Goal: Information Seeking & Learning: Learn about a topic

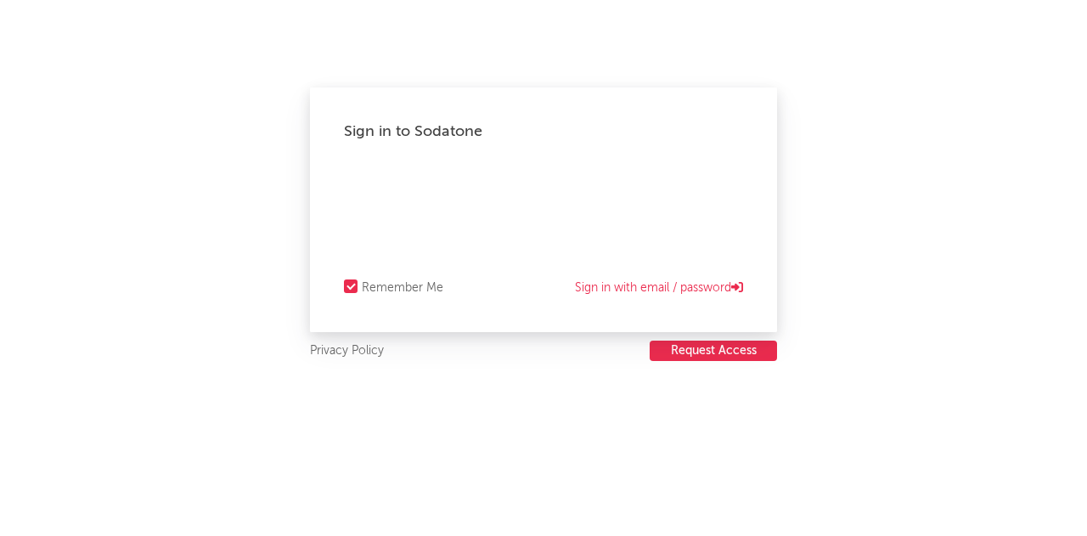
select select "recorded_music"
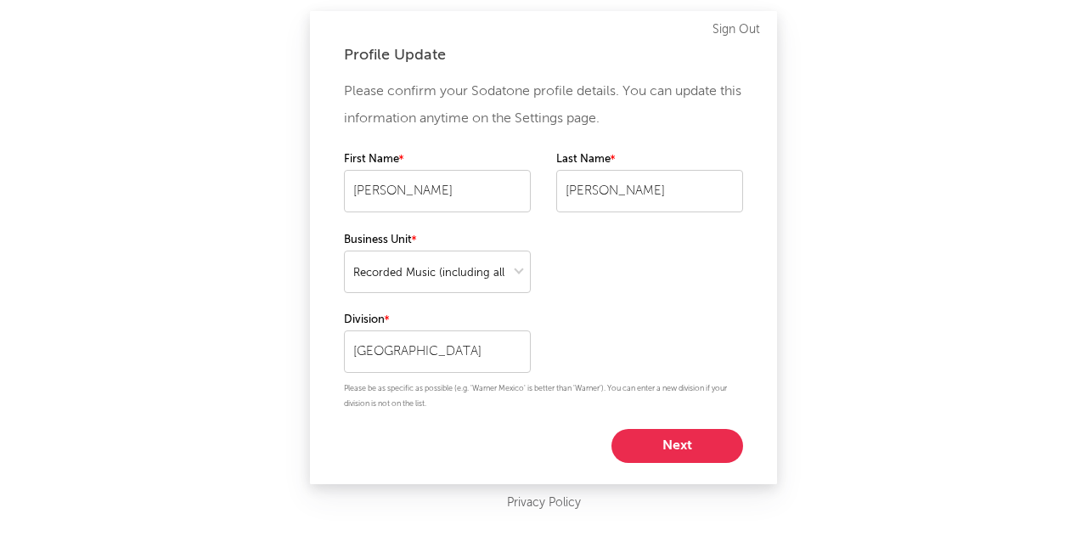
click at [672, 447] on button "Next" at bounding box center [677, 446] width 132 height 34
select select "other"
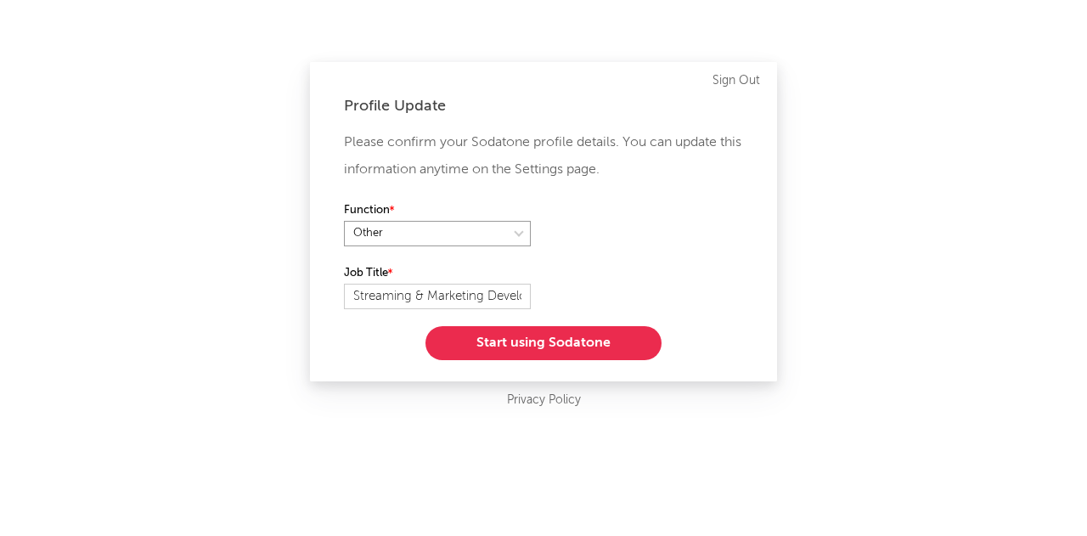
click at [504, 230] on select at bounding box center [437, 233] width 187 height 25
click at [344, 221] on select at bounding box center [437, 233] width 187 height 25
click at [516, 348] on button "Start using Sodatone" at bounding box center [543, 343] width 236 height 34
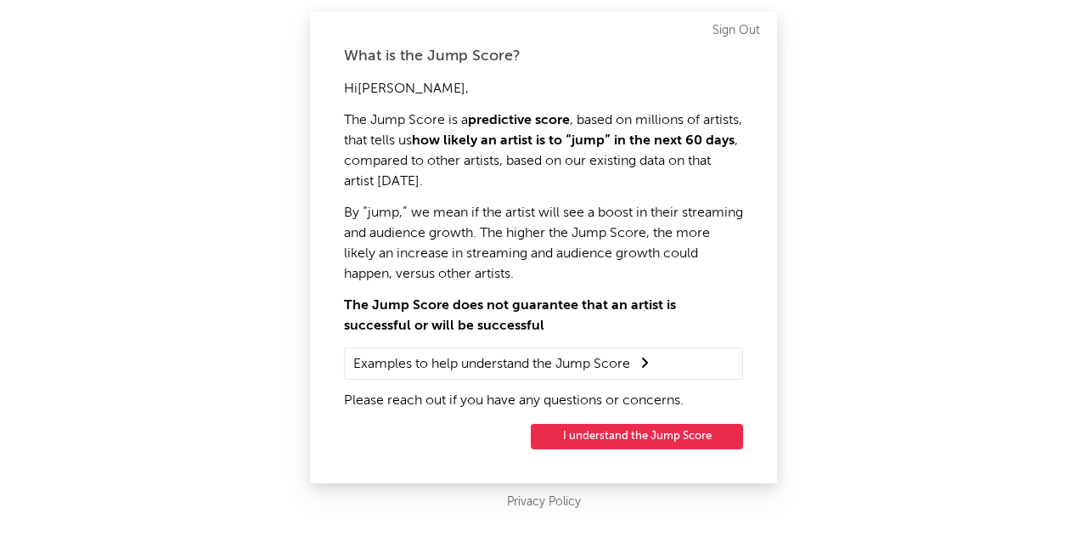
click at [601, 440] on button "I understand the Jump Score" at bounding box center [637, 436] width 212 height 25
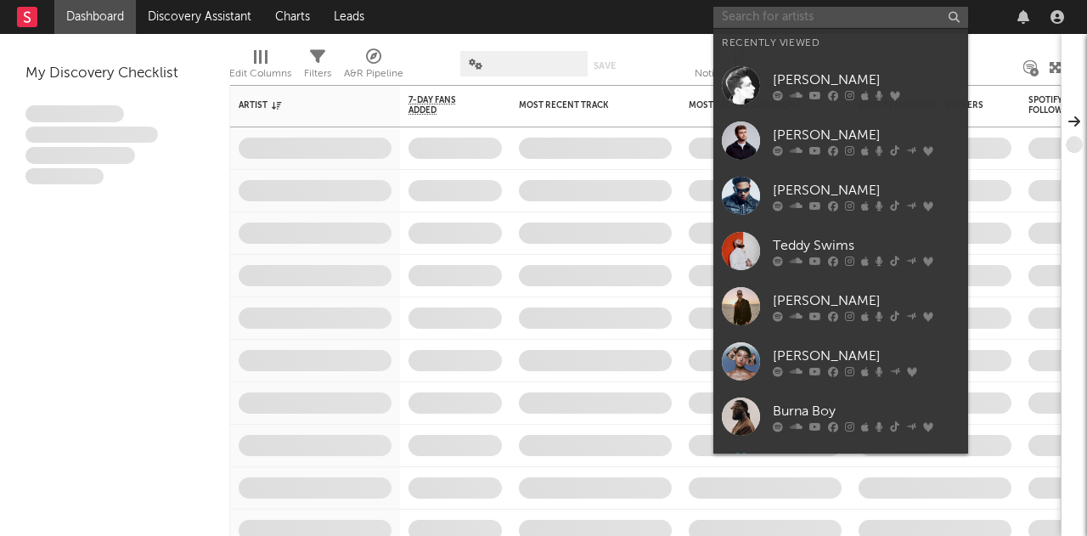
click at [854, 24] on input "text" at bounding box center [840, 17] width 255 height 21
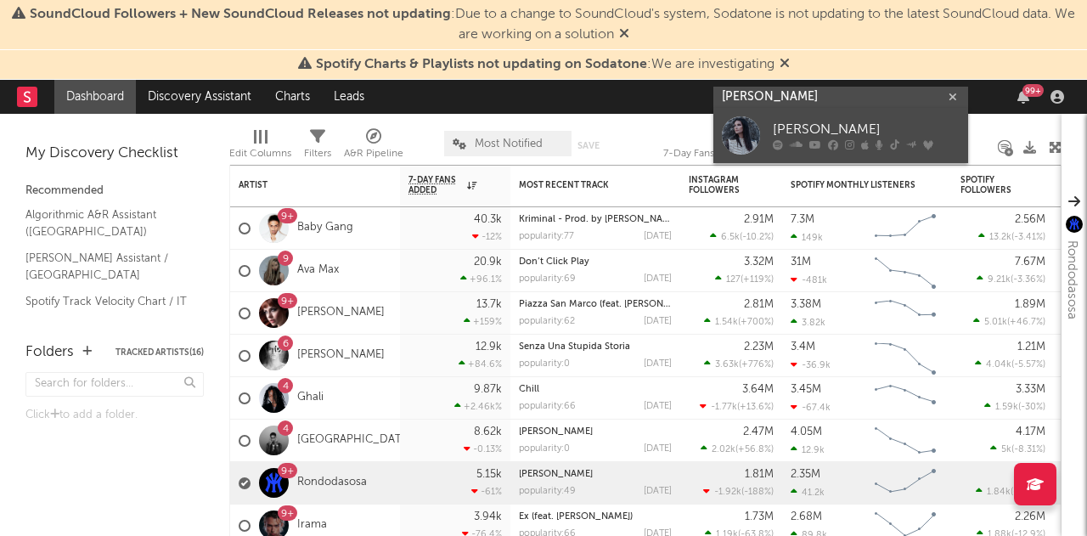
type input "[PERSON_NAME]"
click at [812, 115] on link "[PERSON_NAME]" at bounding box center [840, 135] width 255 height 55
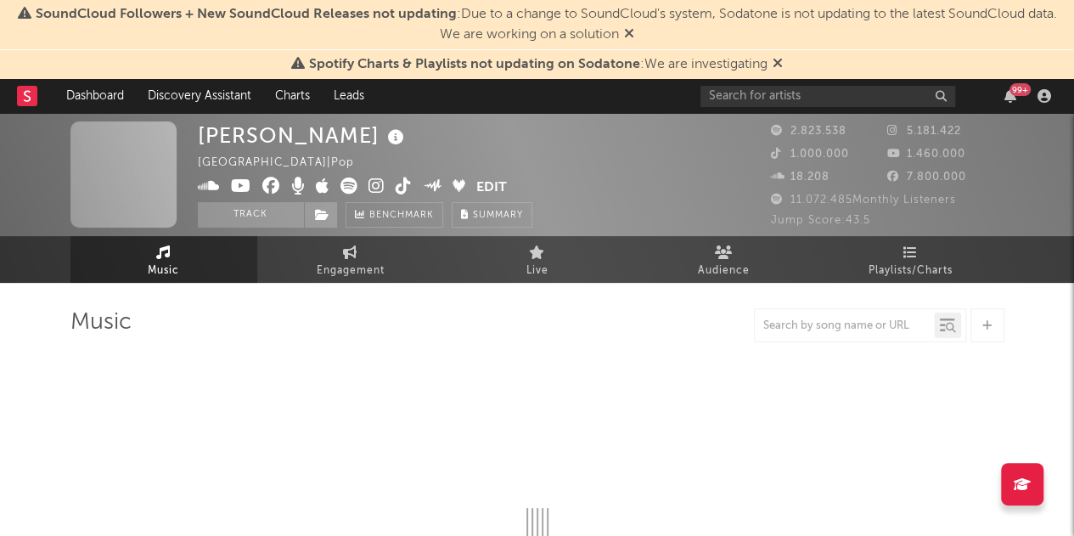
select select "6m"
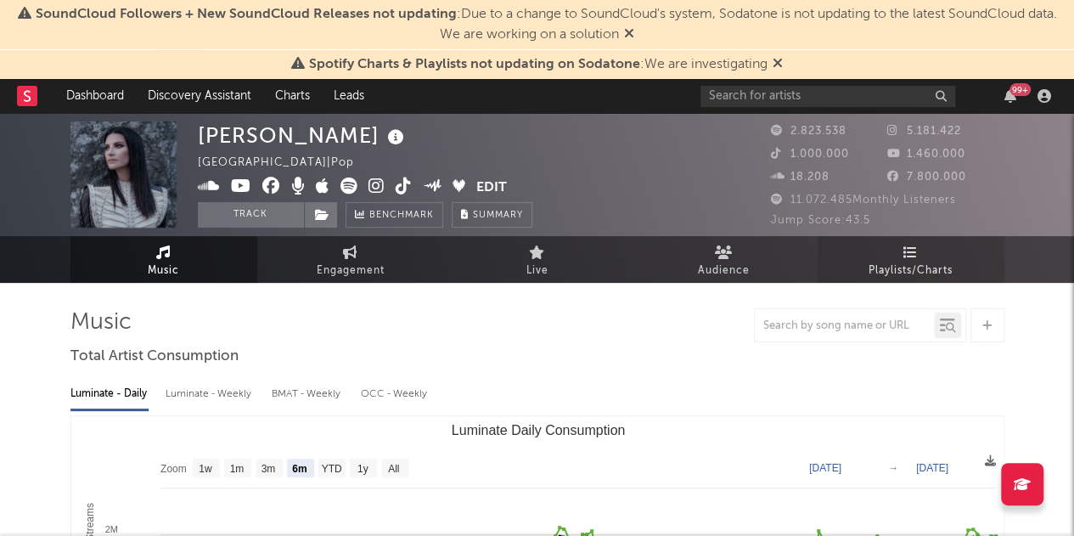
click at [916, 268] on span "Playlists/Charts" at bounding box center [911, 271] width 84 height 20
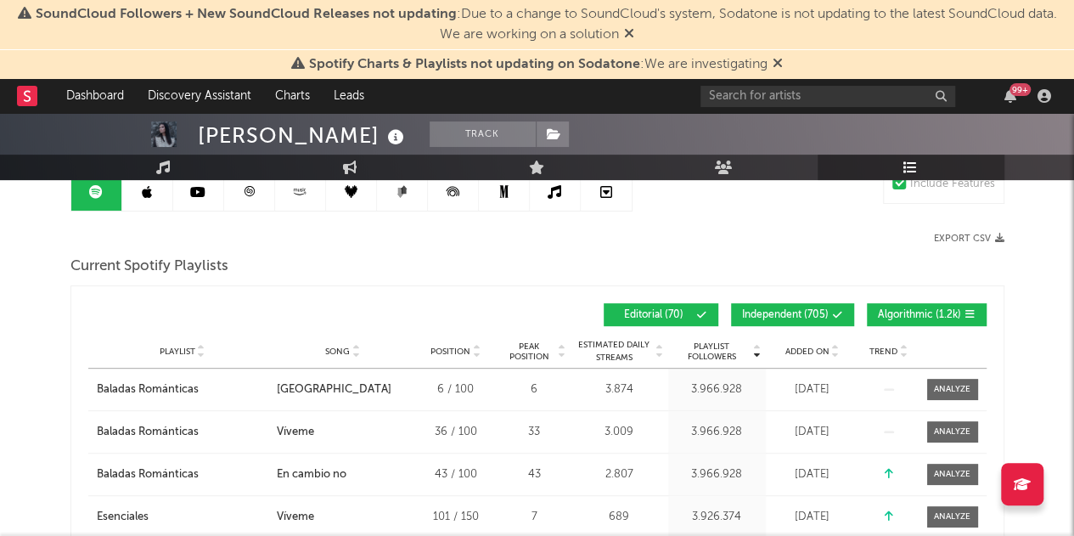
scroll to position [181, 0]
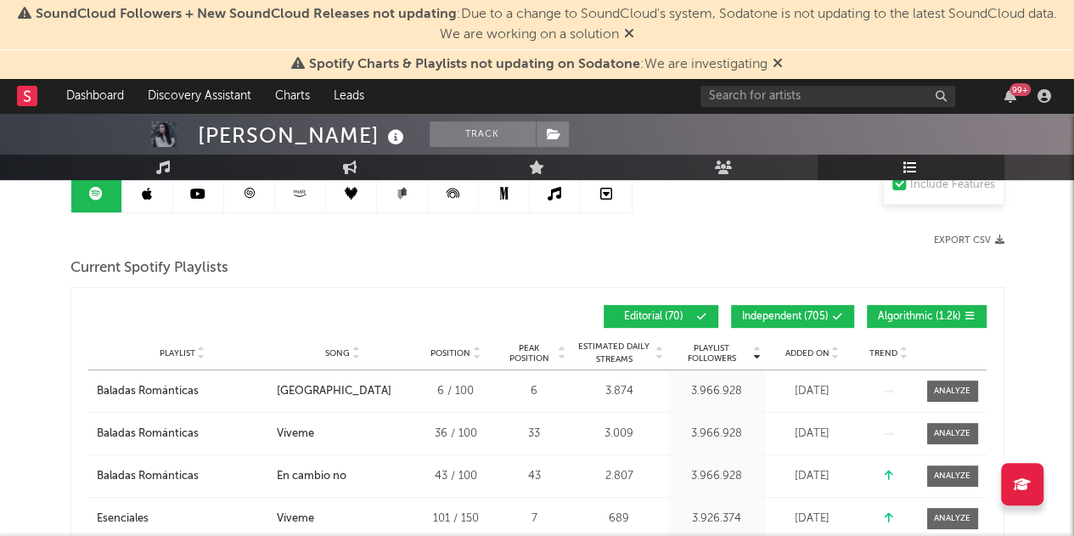
click at [771, 318] on span "Independent ( 705 )" at bounding box center [785, 317] width 87 height 10
click at [911, 312] on span "Algorithmic ( 1.2k )" at bounding box center [919, 317] width 83 height 10
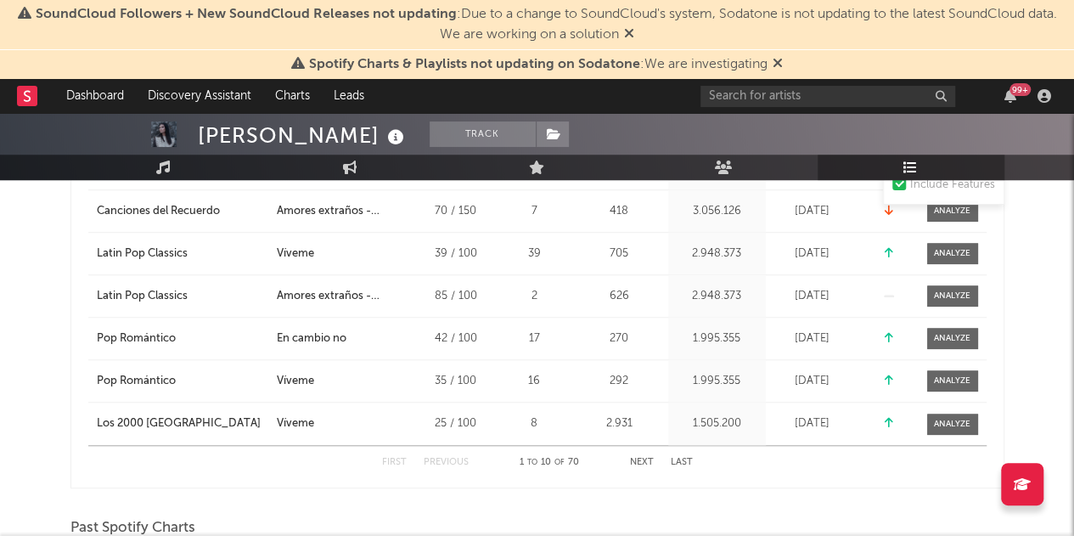
scroll to position [565, 0]
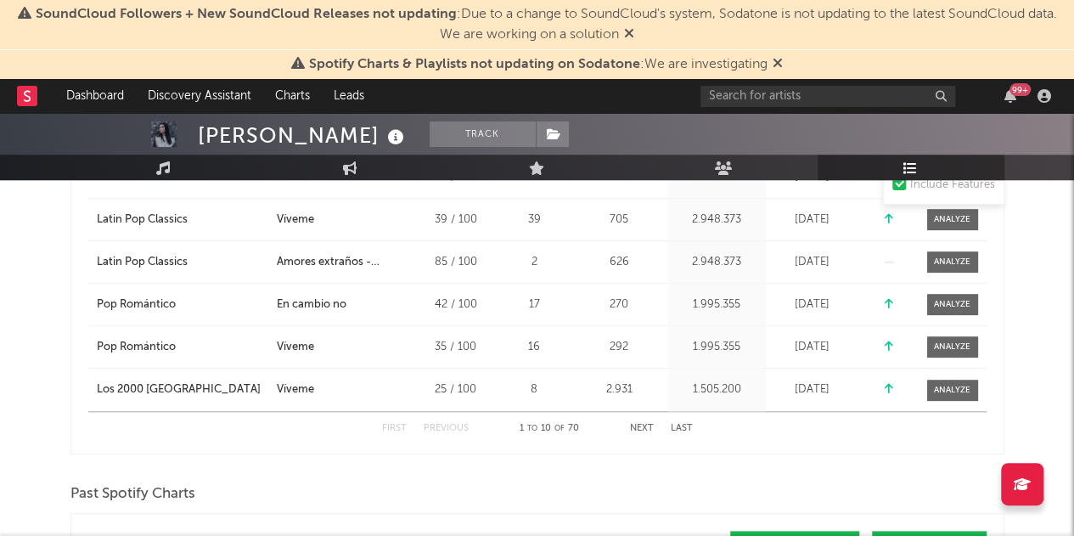
click at [643, 425] on button "Next" at bounding box center [642, 428] width 24 height 9
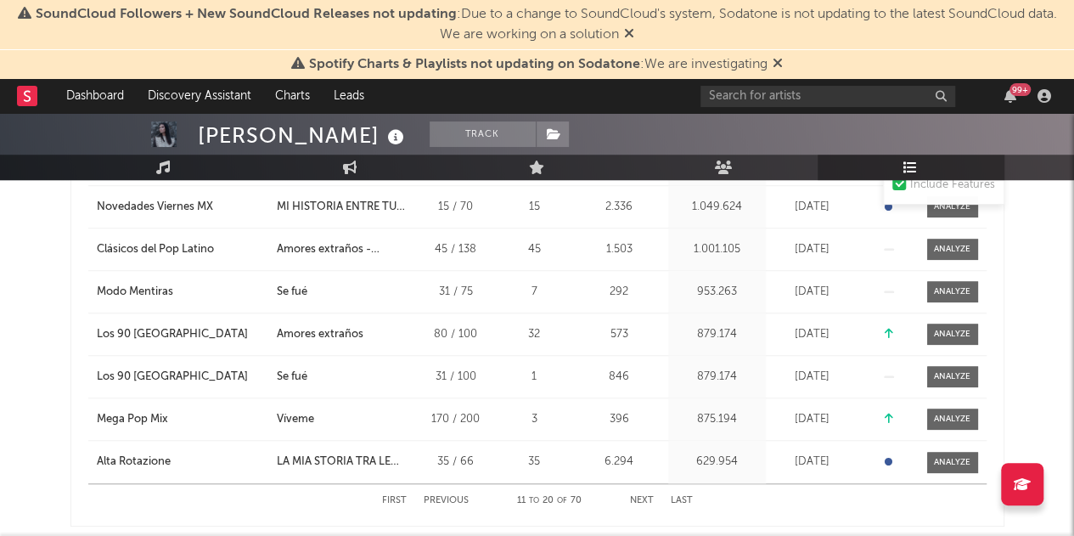
scroll to position [541, 0]
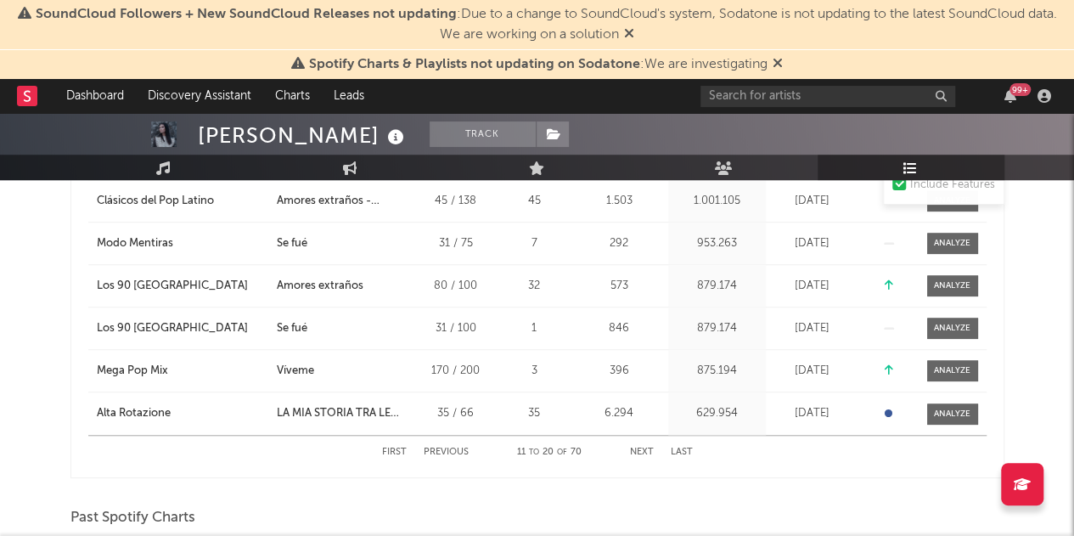
click at [681, 447] on button "Last" at bounding box center [682, 451] width 22 height 9
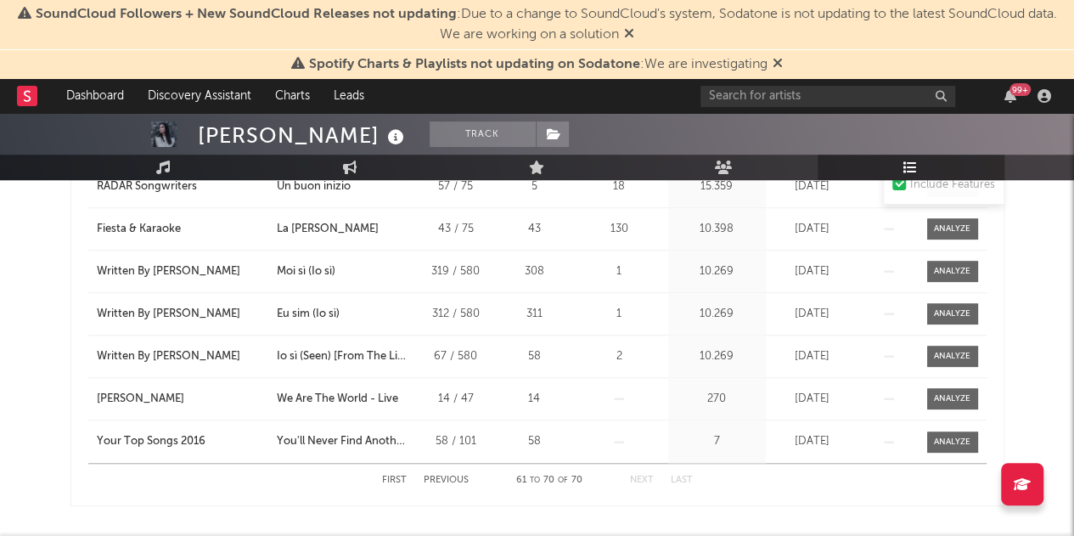
scroll to position [514, 0]
click at [397, 481] on button "First" at bounding box center [394, 479] width 25 height 9
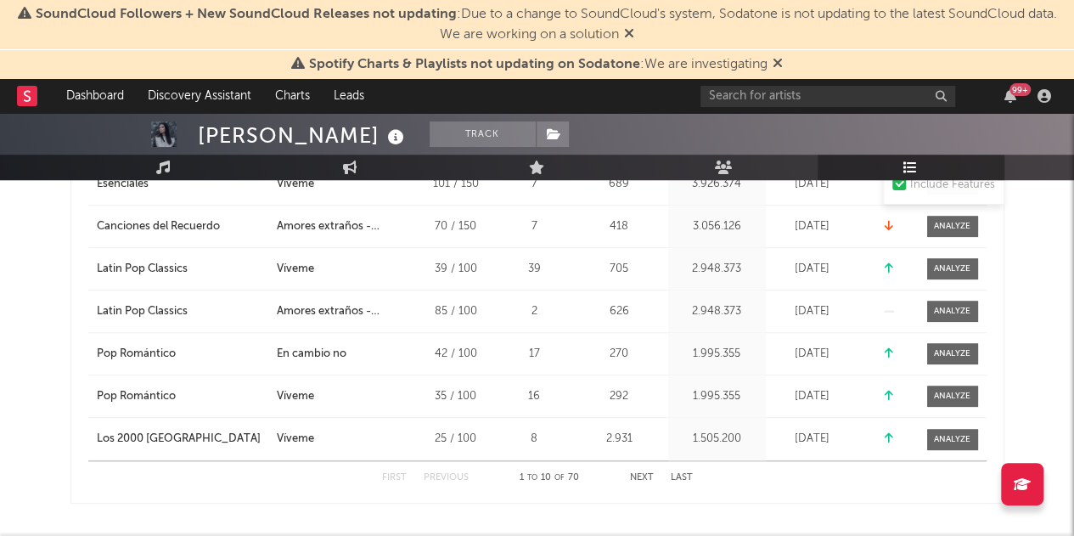
scroll to position [528, 0]
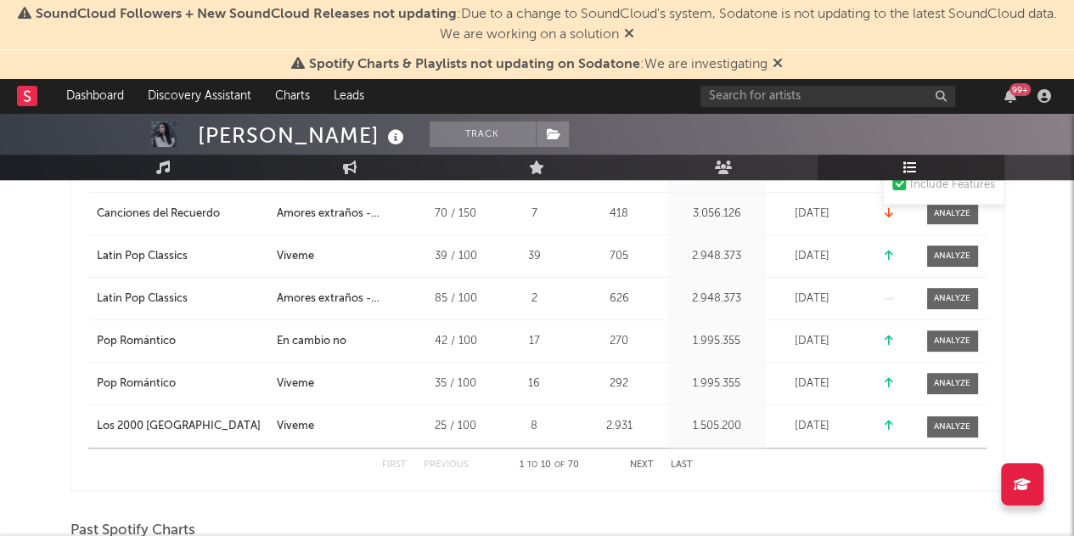
click at [647, 464] on button "Next" at bounding box center [642, 464] width 24 height 9
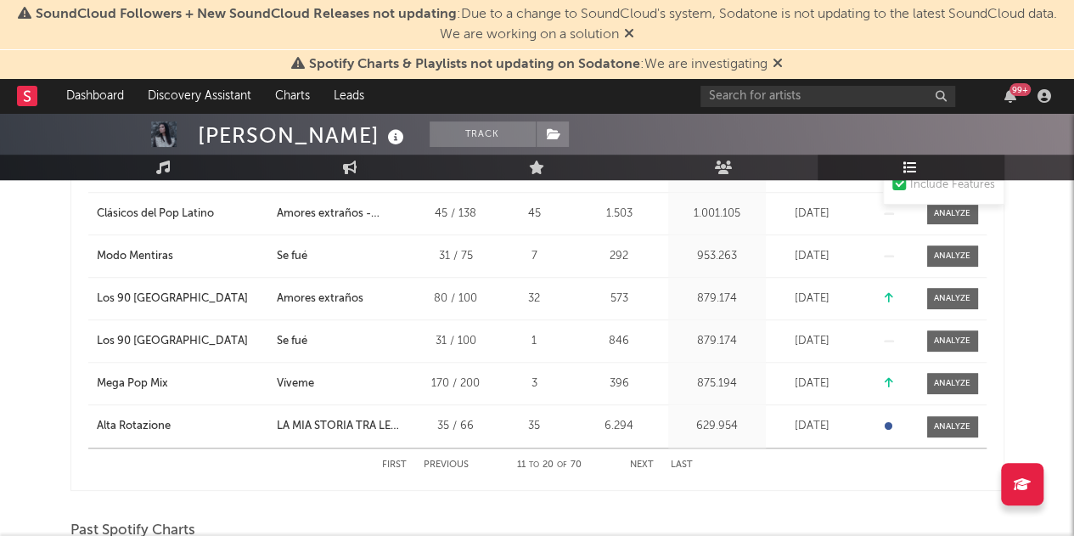
click at [647, 464] on button "Next" at bounding box center [642, 464] width 24 height 9
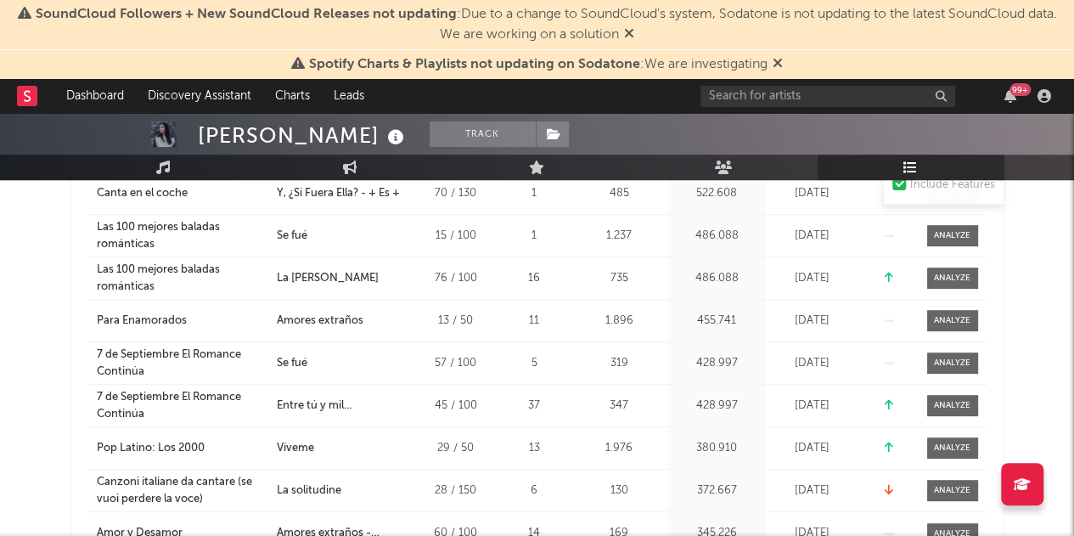
scroll to position [478, 0]
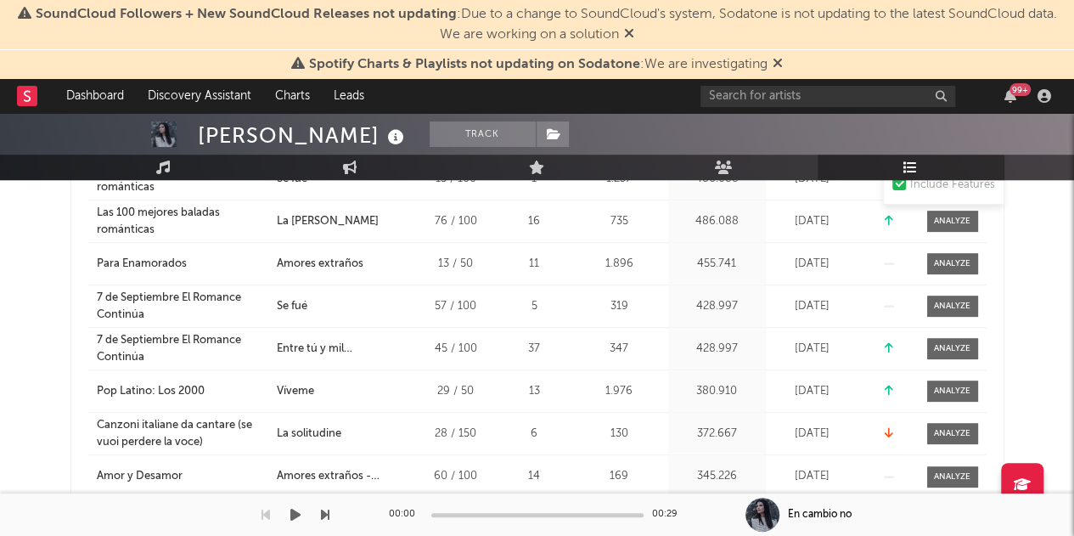
click at [639, 510] on div "00:00 00:29" at bounding box center [537, 514] width 297 height 42
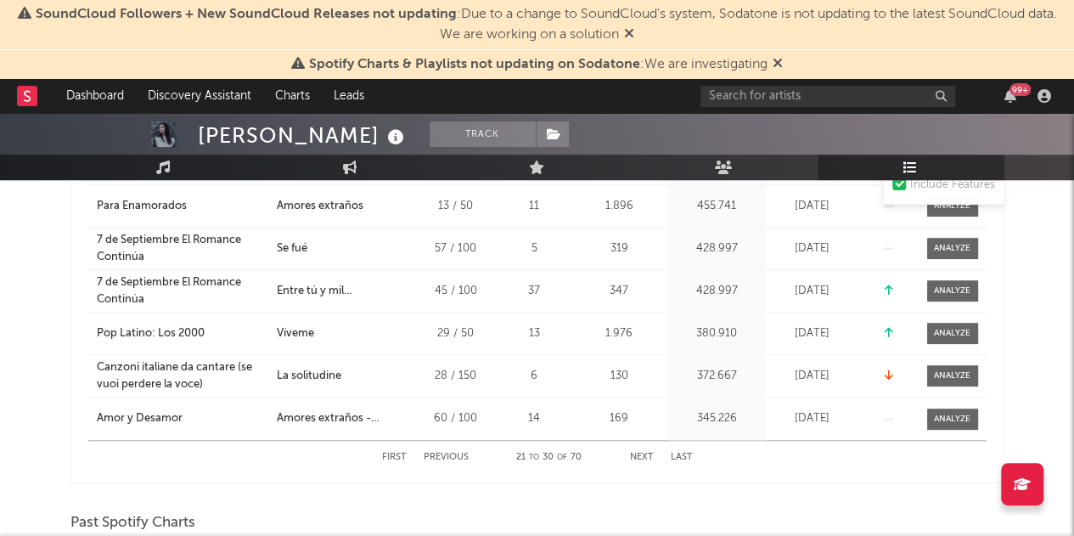
scroll to position [537, 0]
click at [642, 453] on button "Next" at bounding box center [642, 456] width 24 height 9
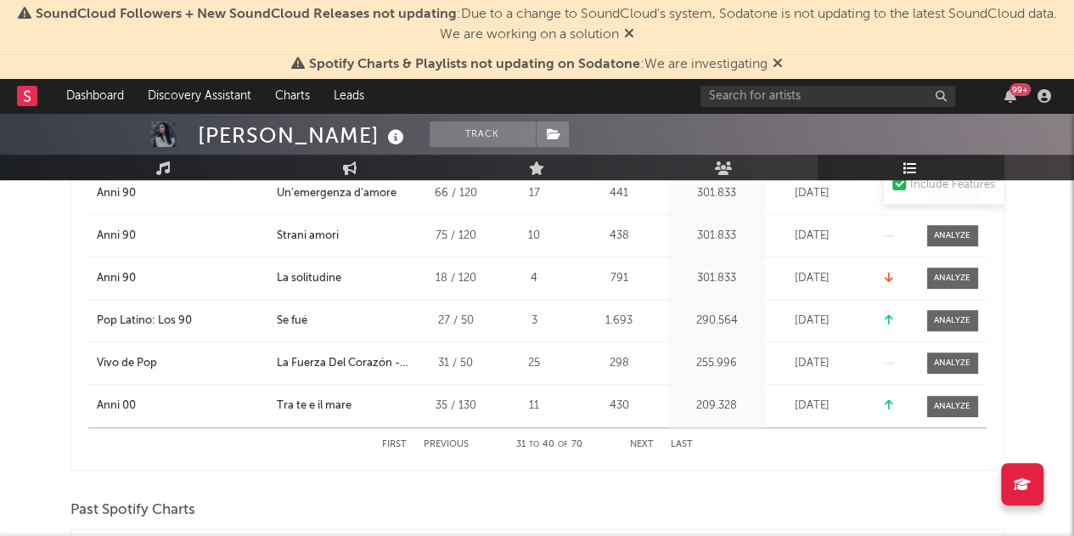
scroll to position [549, 0]
click at [633, 439] on button "Next" at bounding box center [642, 443] width 24 height 9
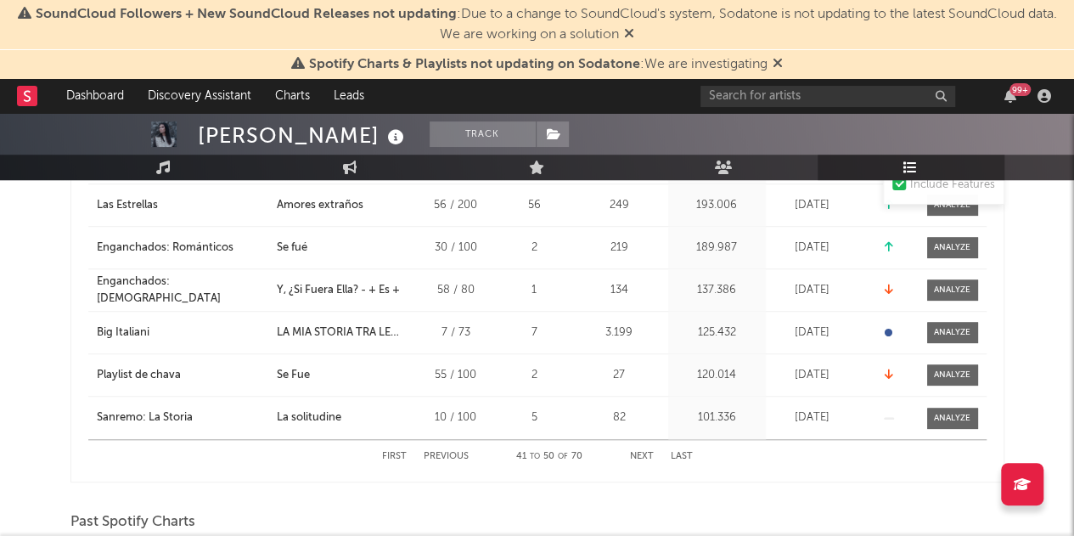
scroll to position [537, 0]
click at [637, 455] on button "Next" at bounding box center [642, 455] width 24 height 9
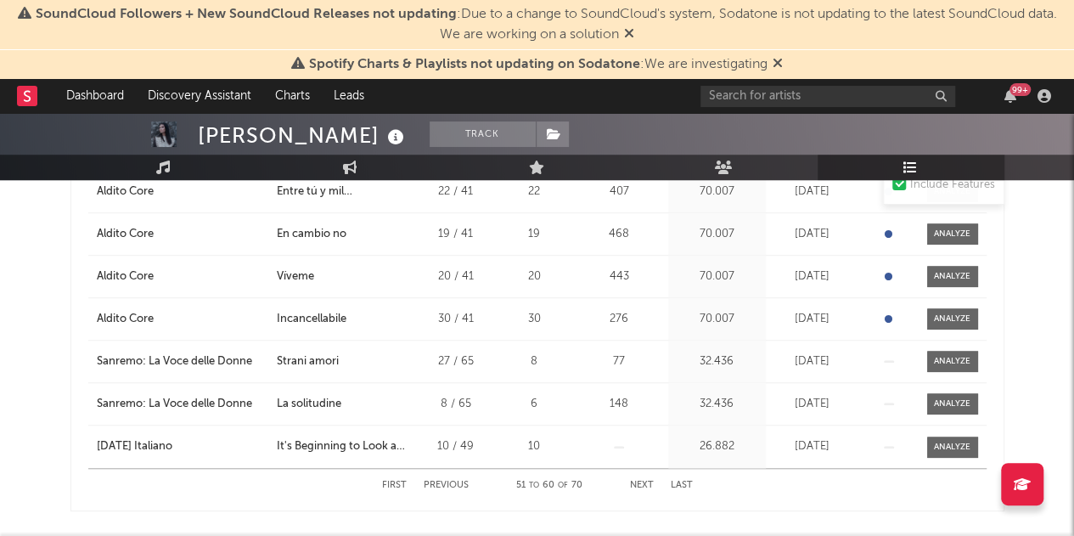
scroll to position [547, 0]
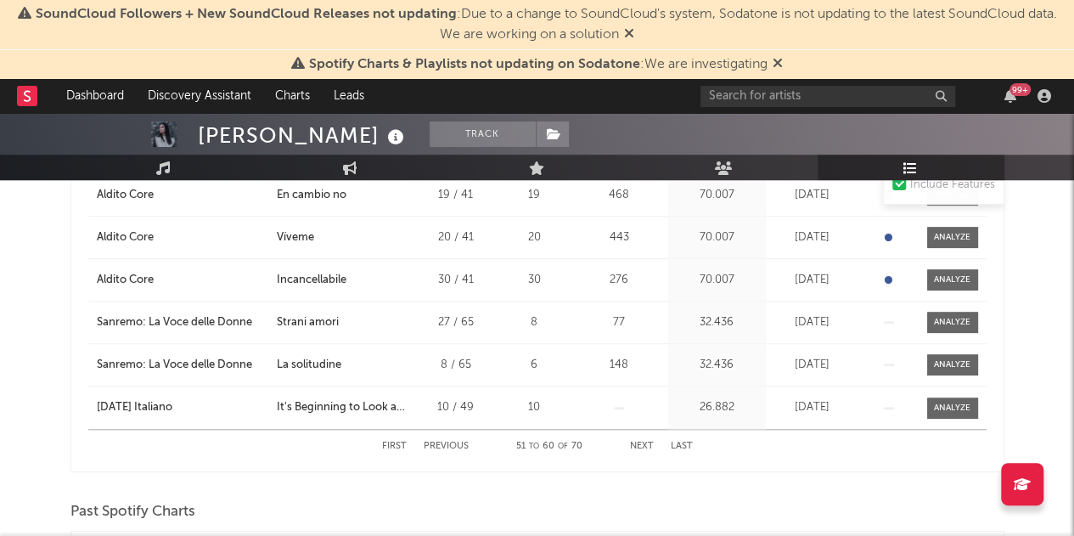
click at [632, 442] on button "Next" at bounding box center [642, 446] width 24 height 9
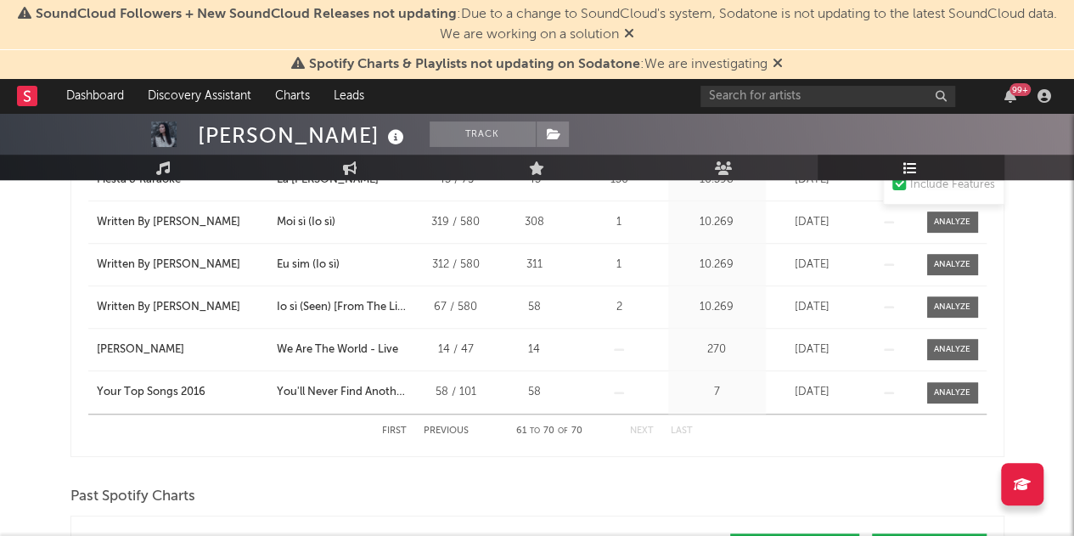
scroll to position [563, 0]
click at [447, 429] on button "Previous" at bounding box center [446, 429] width 45 height 9
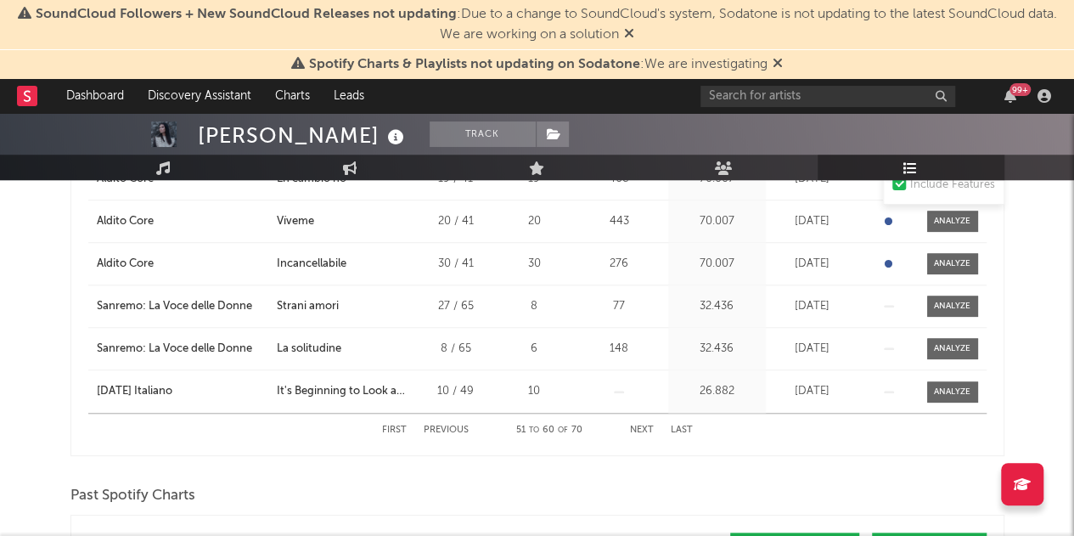
click at [387, 433] on button "First" at bounding box center [394, 429] width 25 height 9
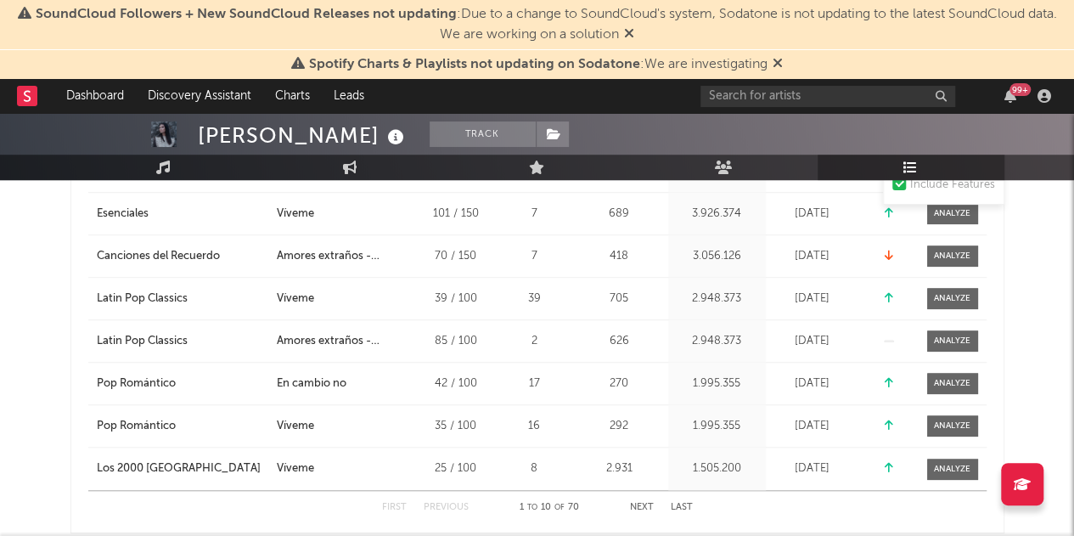
scroll to position [533, 0]
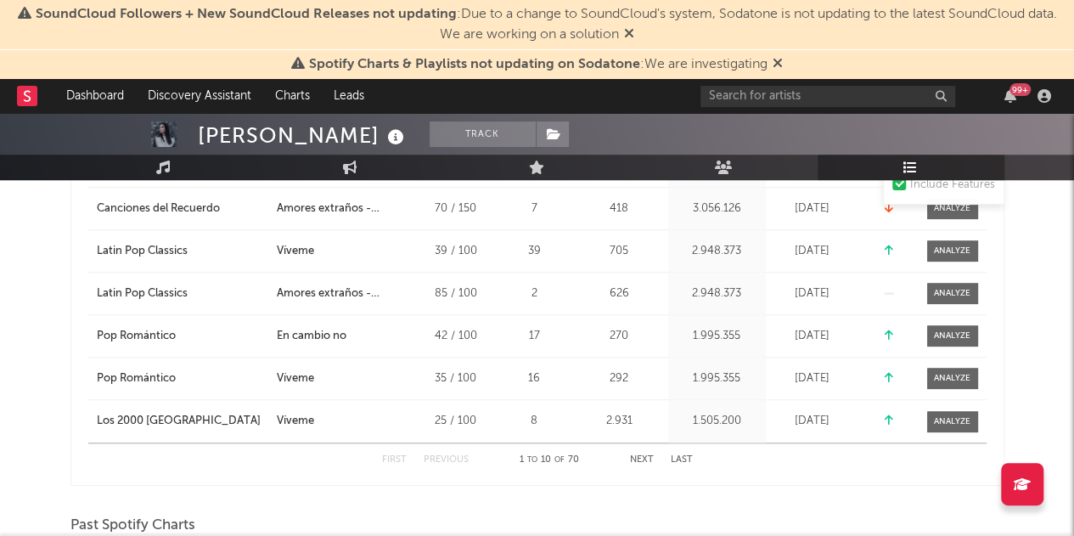
click at [652, 456] on button "Next" at bounding box center [642, 459] width 24 height 9
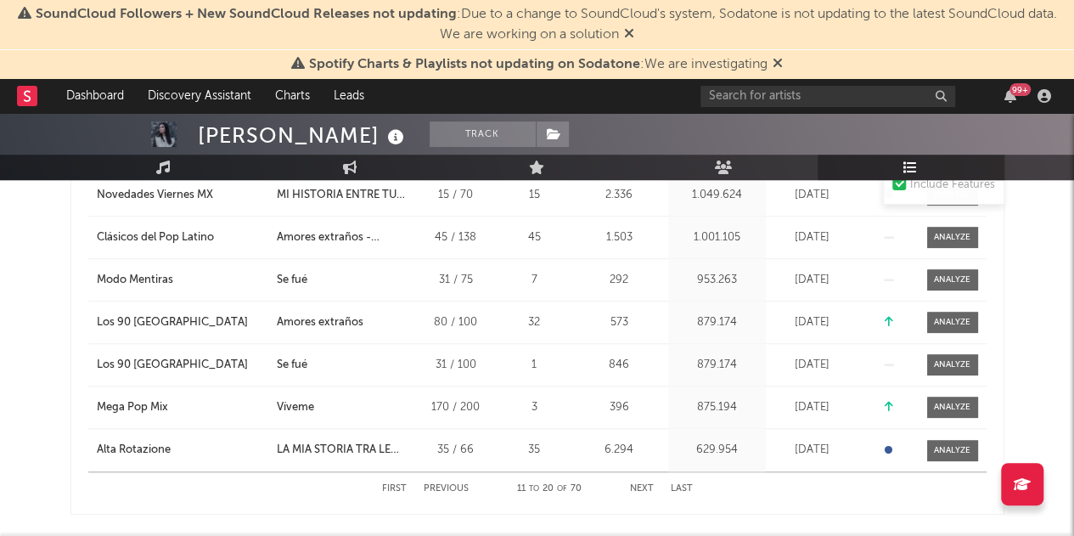
scroll to position [510, 0]
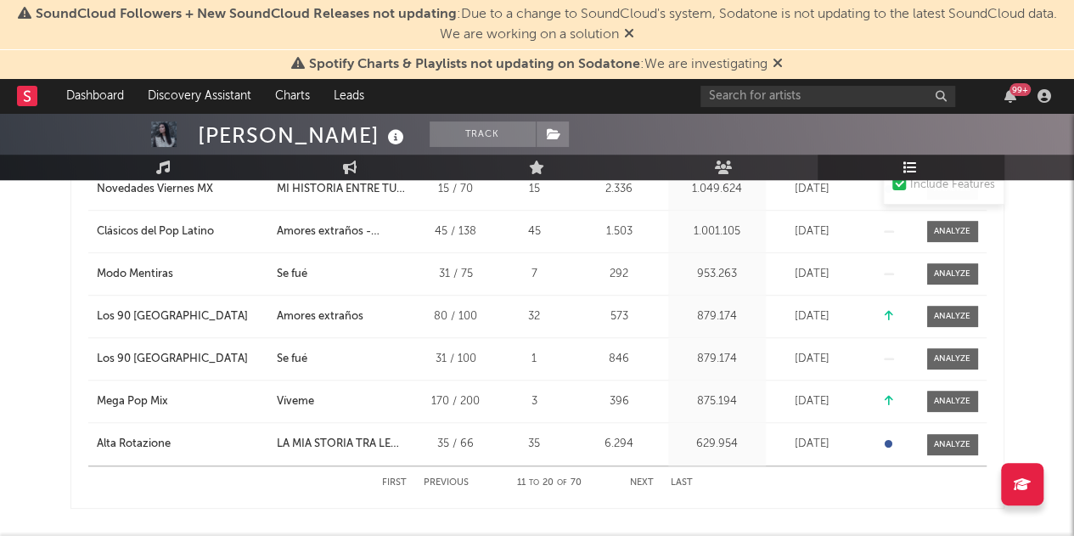
click at [642, 481] on button "Next" at bounding box center [642, 482] width 24 height 9
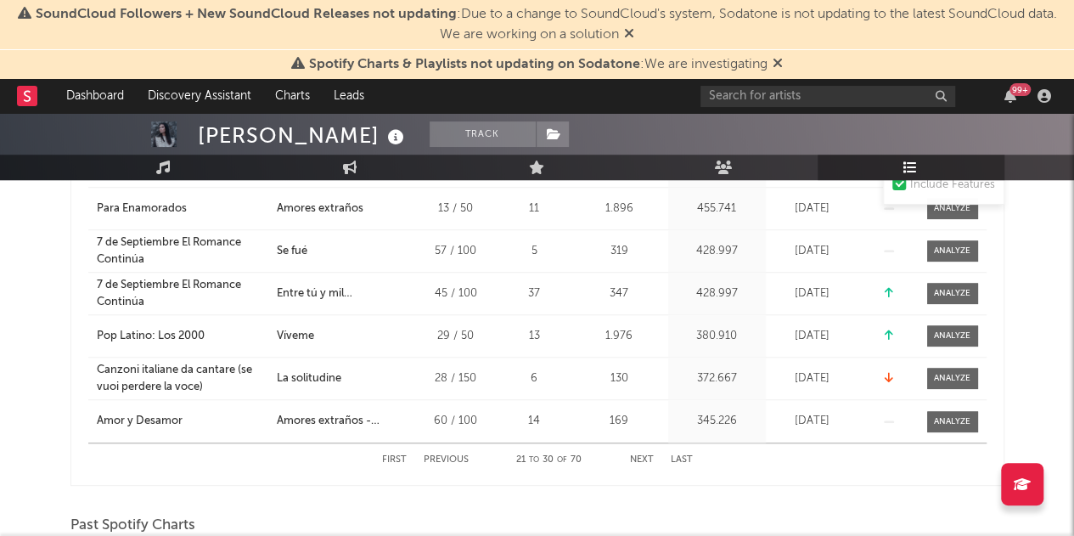
scroll to position [534, 0]
click at [642, 454] on button "Next" at bounding box center [642, 458] width 24 height 9
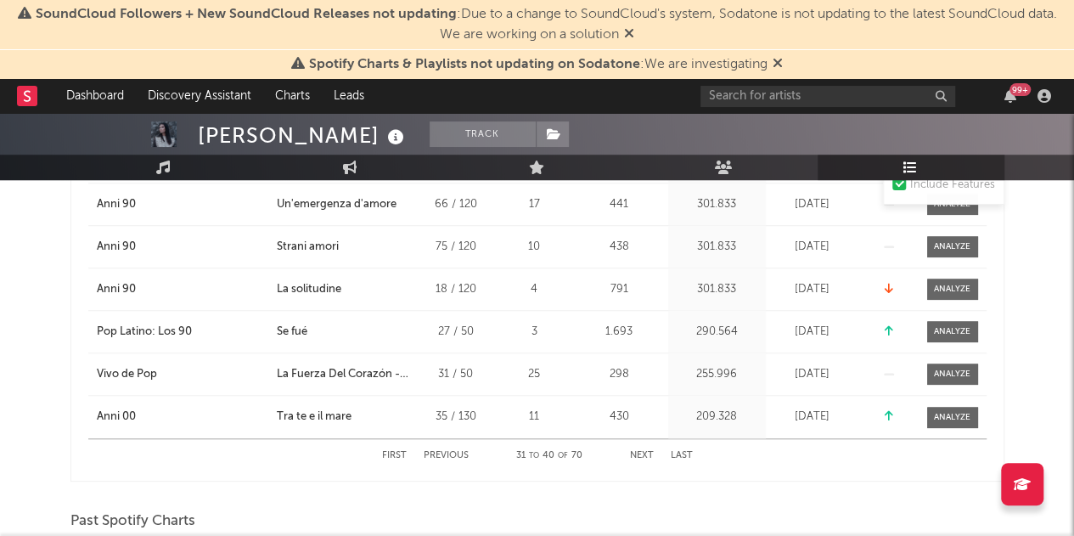
scroll to position [541, 0]
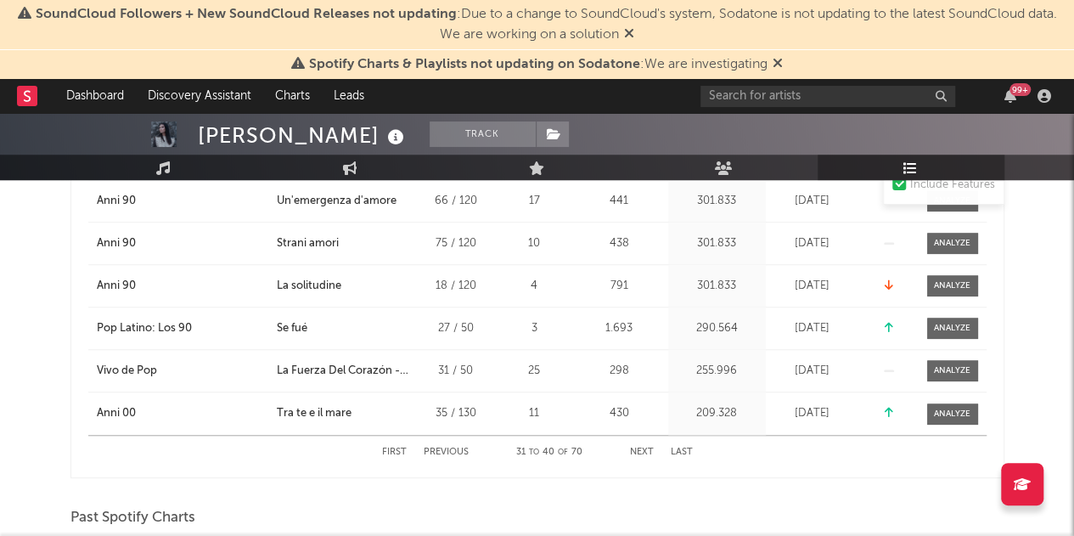
click at [635, 453] on button "Next" at bounding box center [642, 451] width 24 height 9
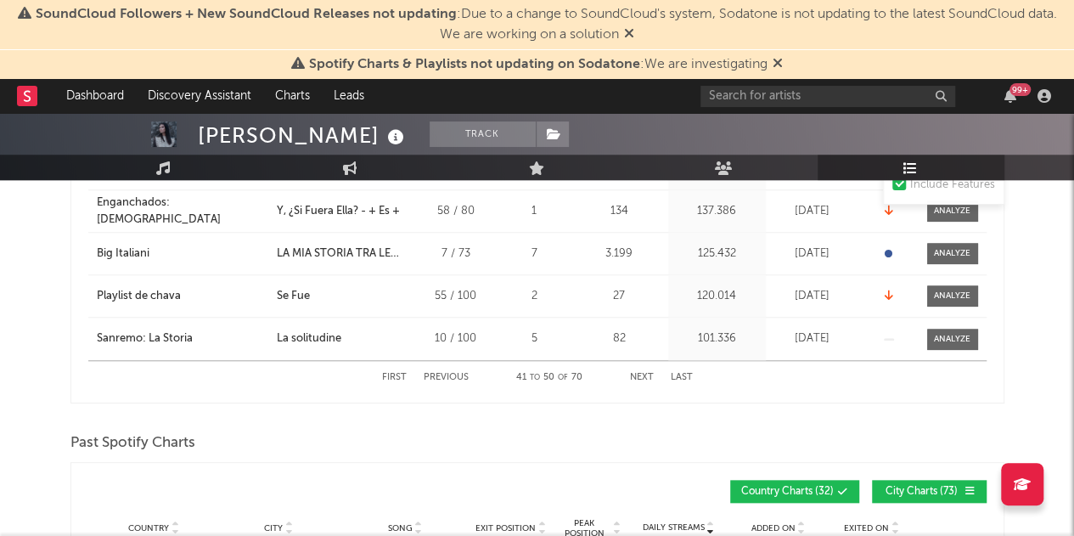
scroll to position [619, 0]
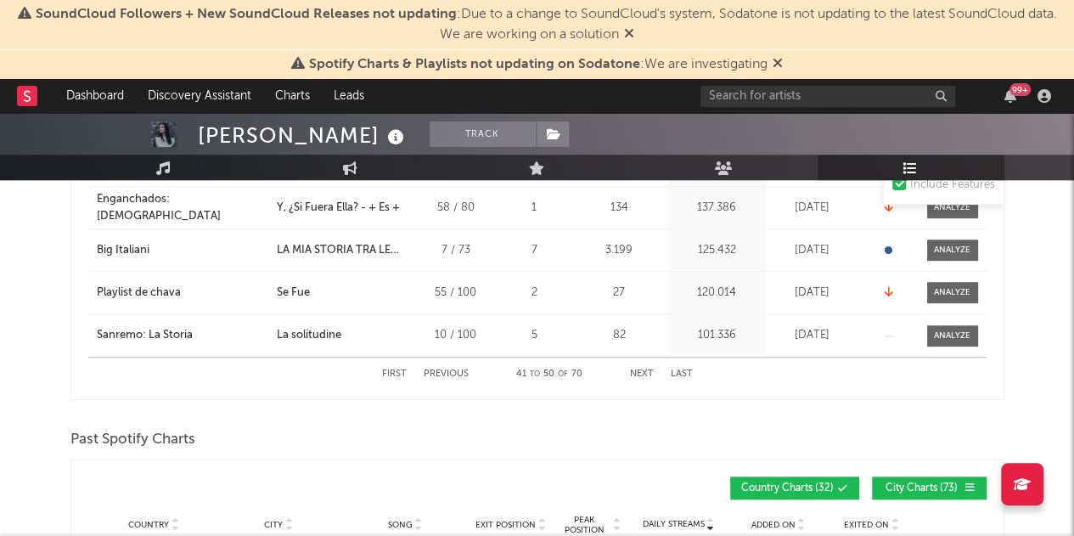
click at [630, 369] on button "Next" at bounding box center [642, 373] width 24 height 9
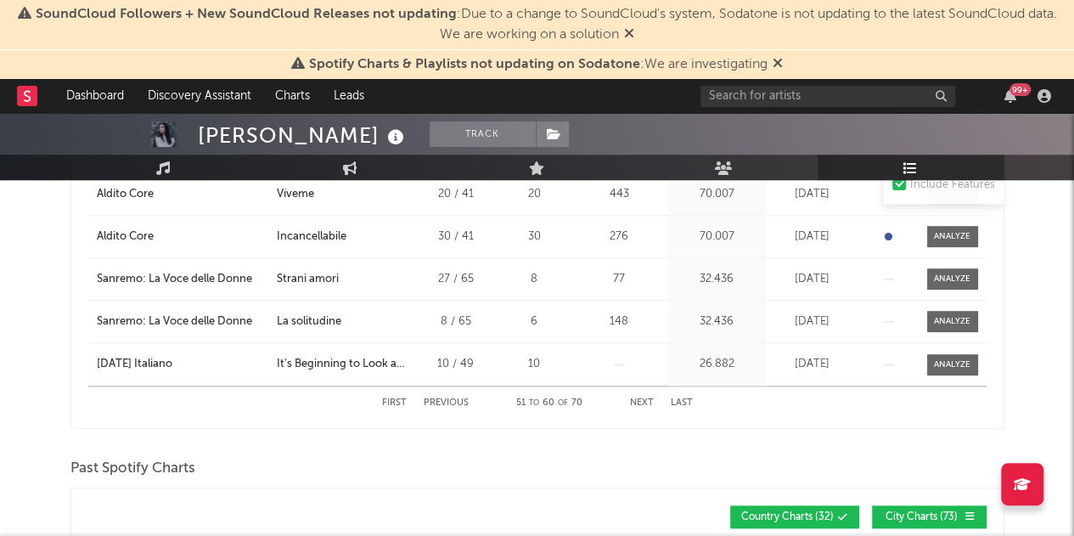
scroll to position [626, 0]
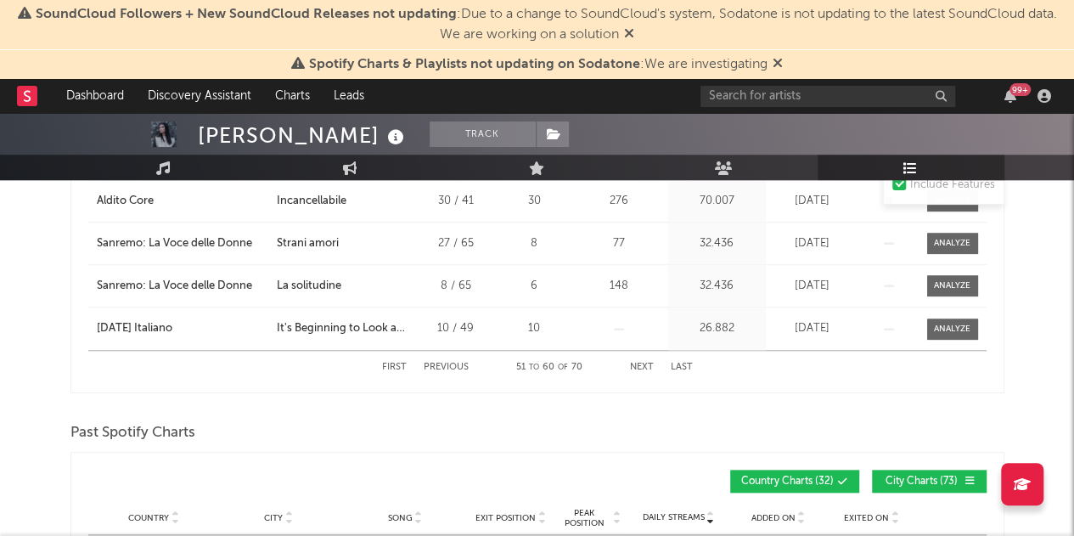
click at [637, 368] on button "Next" at bounding box center [642, 367] width 24 height 9
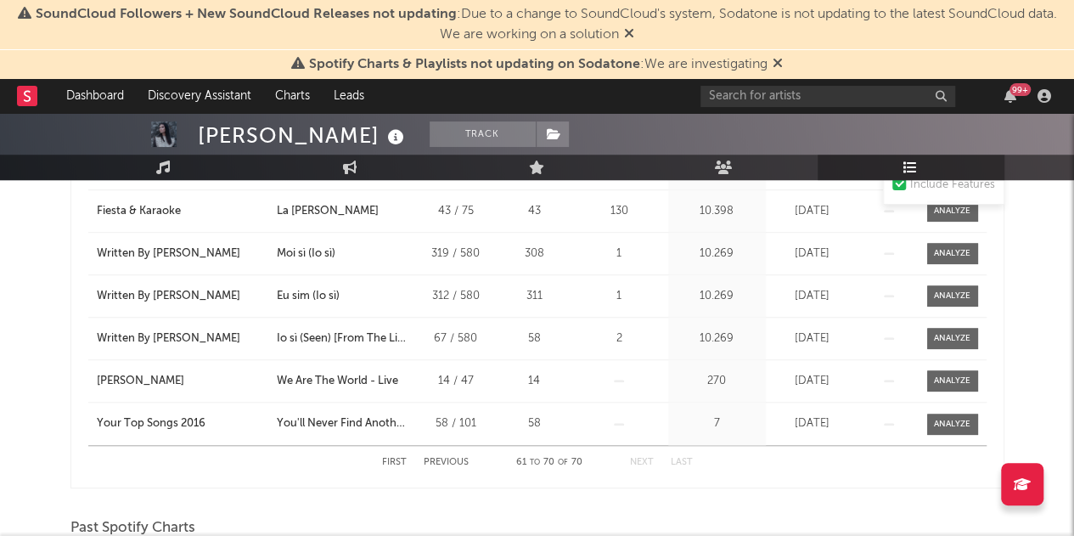
scroll to position [543, 0]
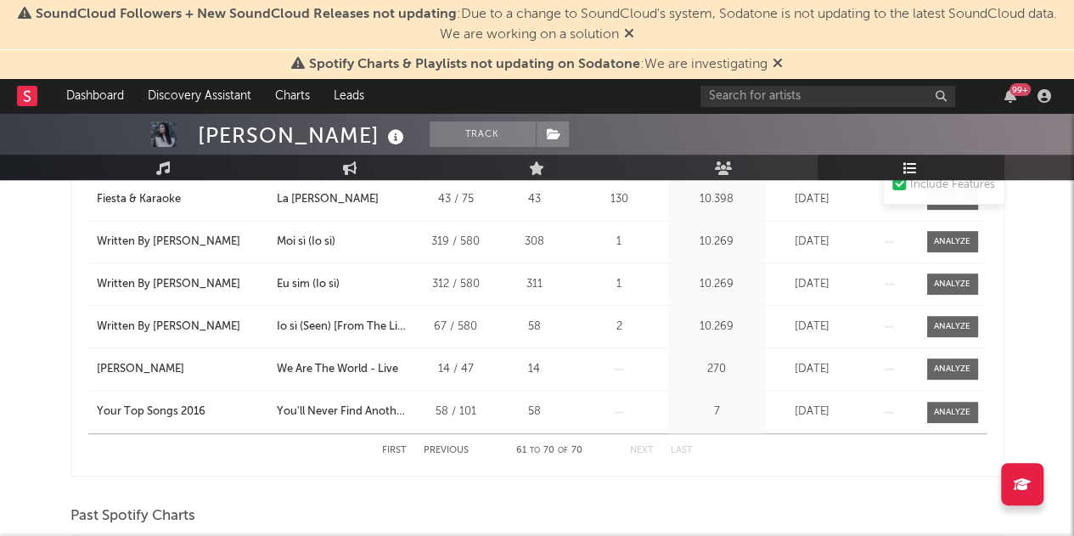
click at [404, 446] on button "First" at bounding box center [394, 450] width 25 height 9
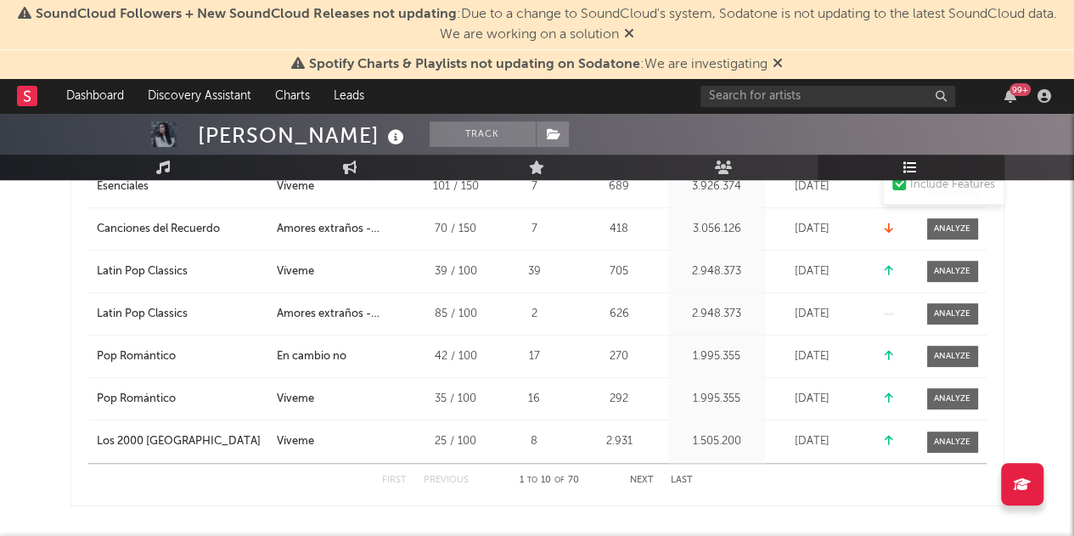
scroll to position [560, 0]
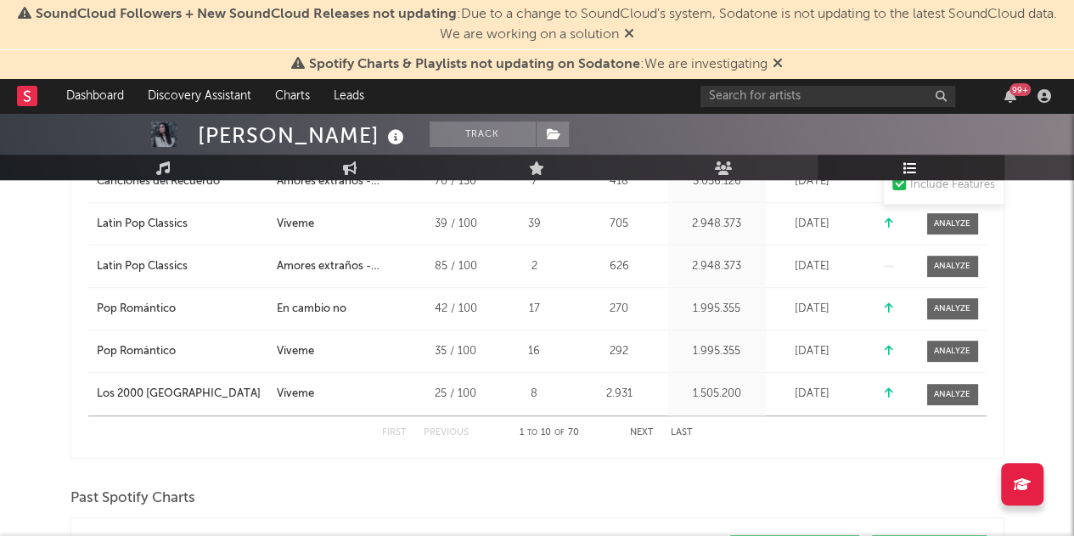
click at [643, 429] on button "Next" at bounding box center [642, 432] width 24 height 9
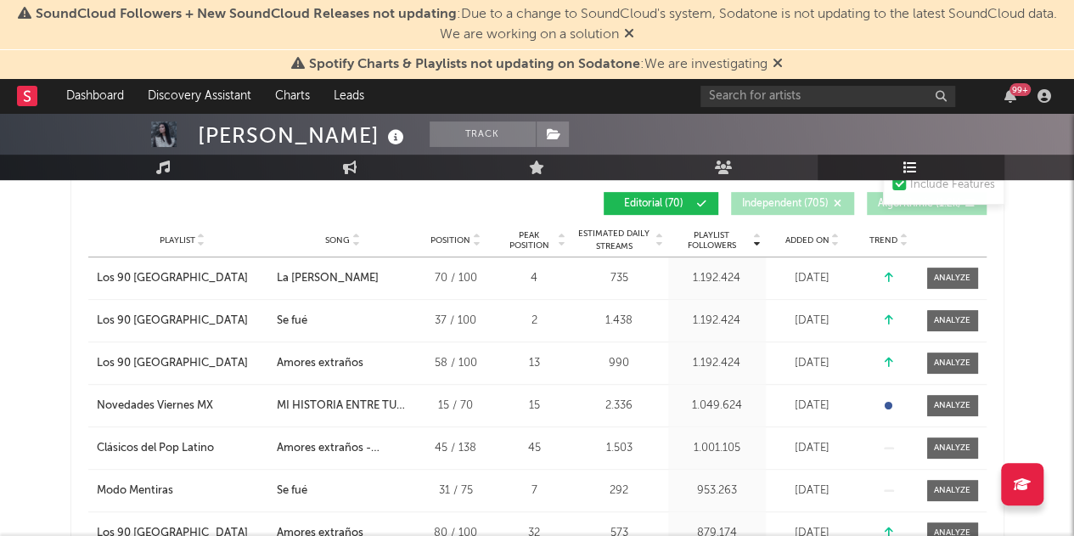
scroll to position [375, 0]
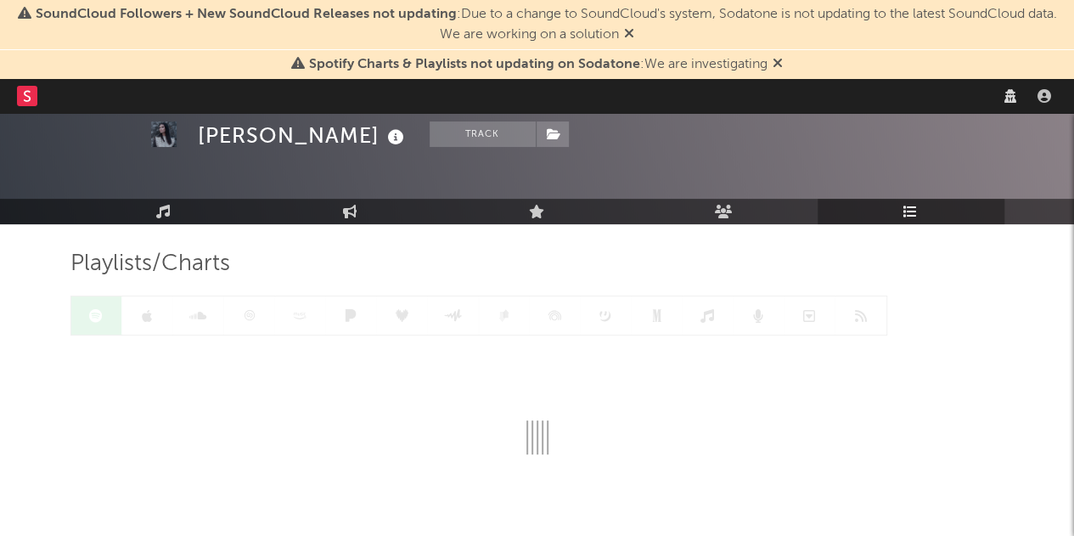
scroll to position [59, 0]
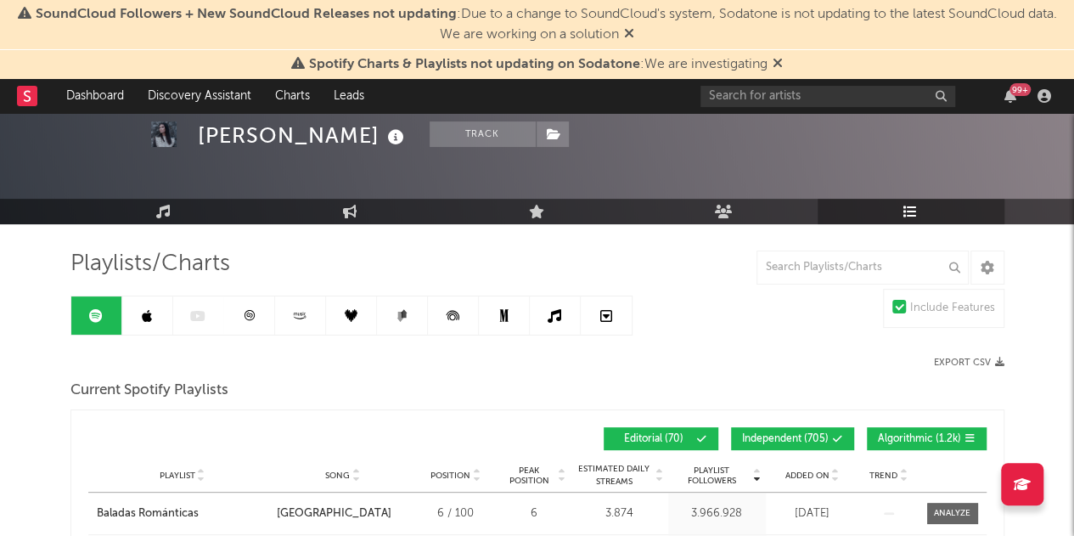
click at [810, 434] on span "Independent ( 705 )" at bounding box center [785, 439] width 87 height 10
click at [914, 442] on span "Algorithmic ( 1.2k )" at bounding box center [919, 439] width 83 height 10
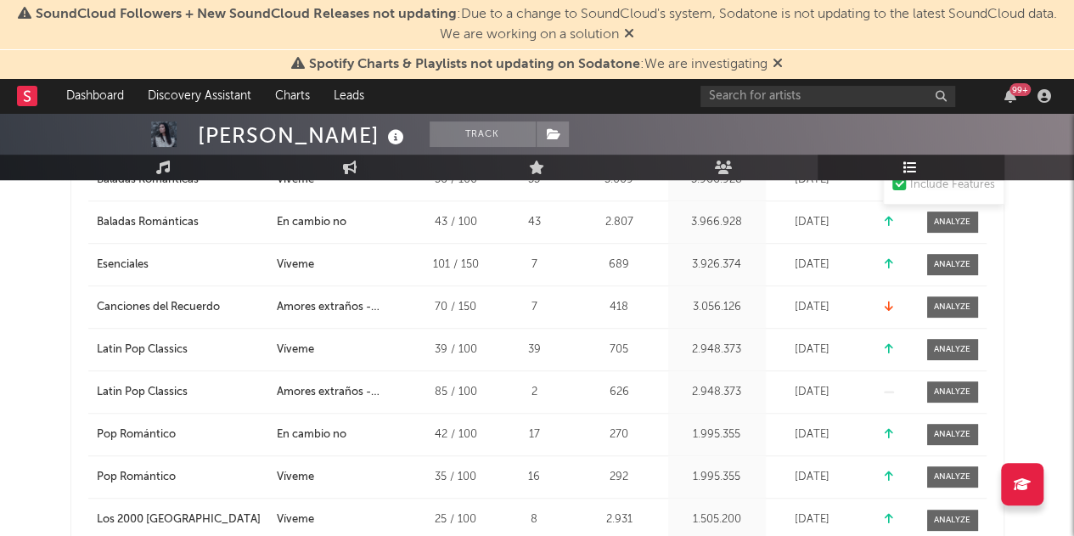
scroll to position [554, 0]
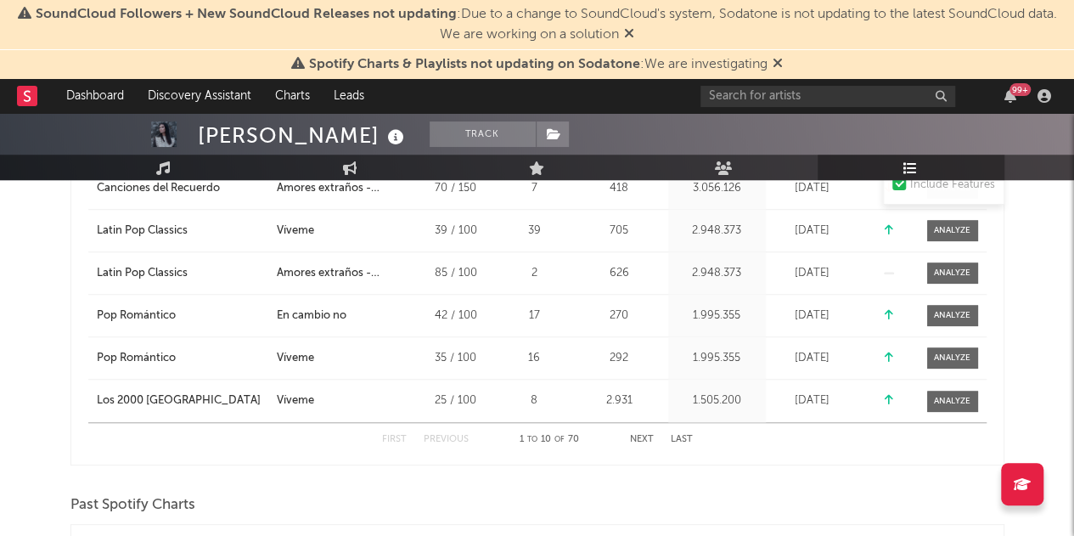
click at [644, 440] on button "Next" at bounding box center [642, 439] width 24 height 9
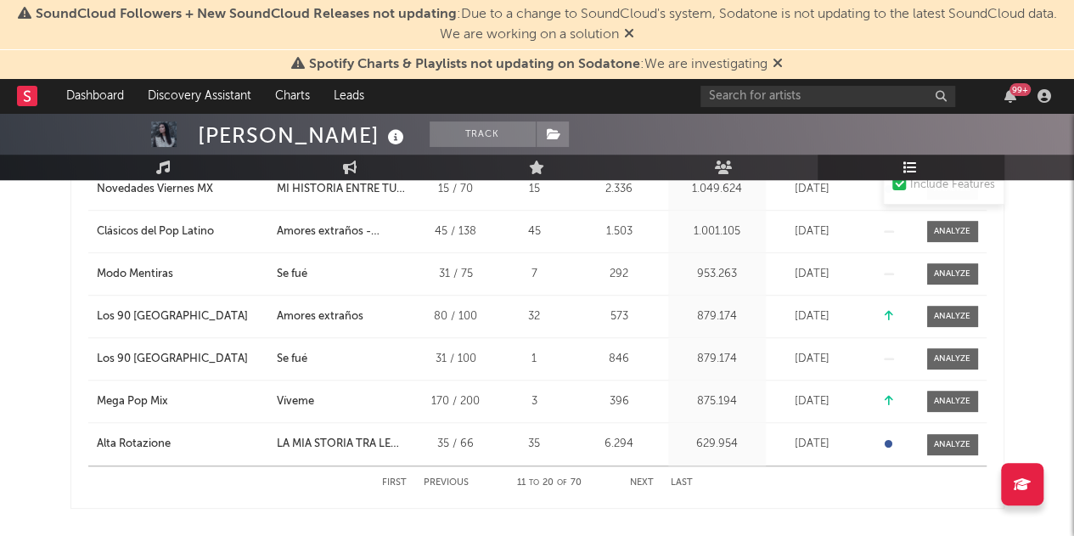
scroll to position [586, 0]
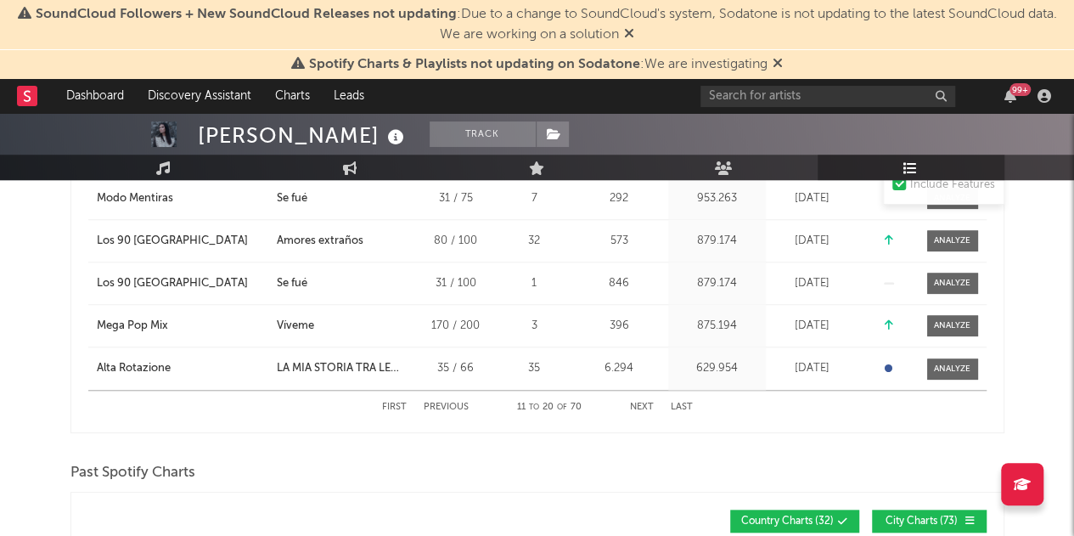
click at [633, 408] on button "Next" at bounding box center [642, 406] width 24 height 9
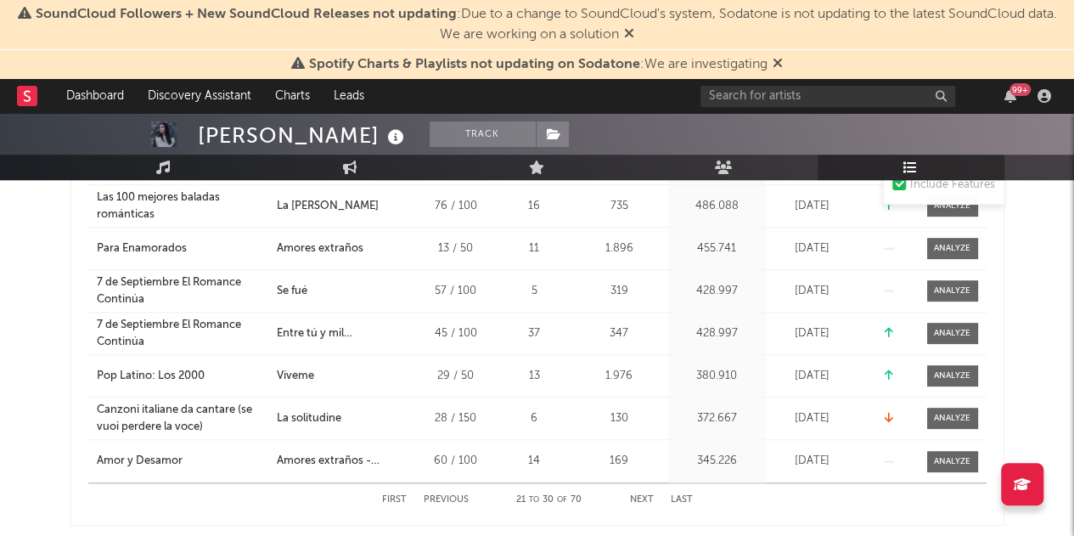
scroll to position [494, 0]
click at [646, 497] on button "Next" at bounding box center [642, 498] width 24 height 9
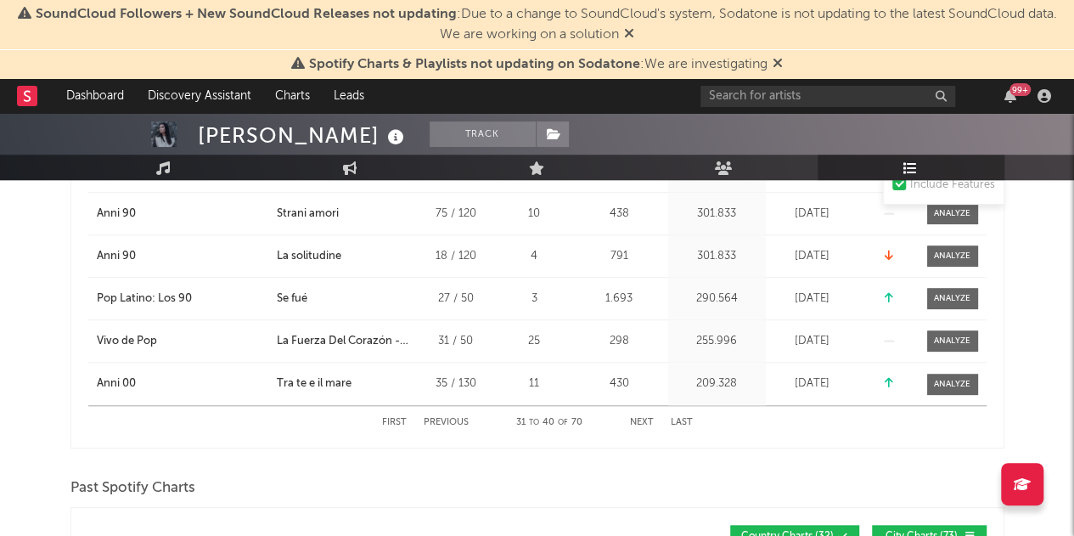
scroll to position [574, 0]
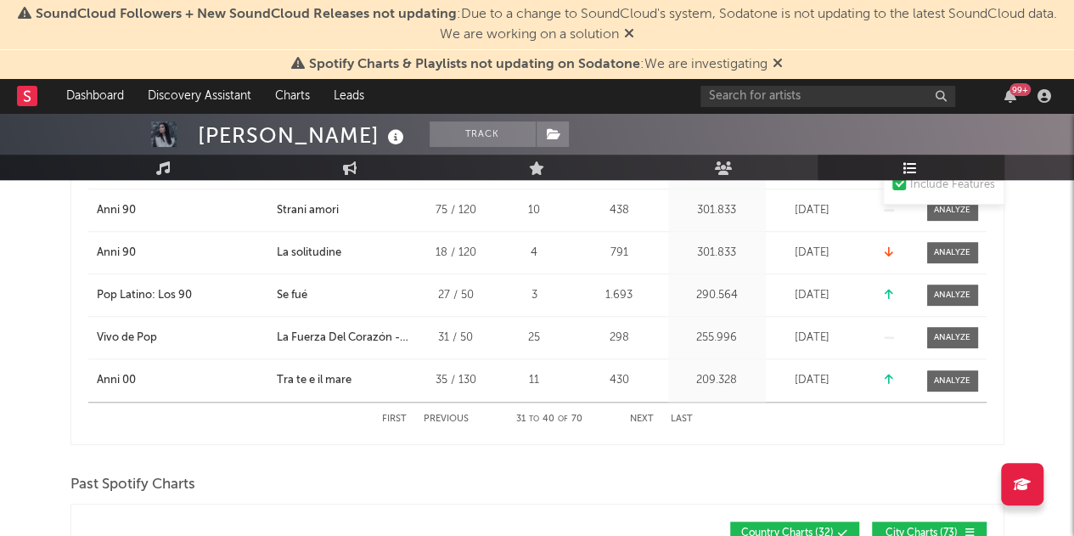
click at [640, 415] on div "First Previous 31 to 40 of 70 Next Last" at bounding box center [537, 418] width 311 height 33
click at [640, 415] on button "Next" at bounding box center [642, 418] width 24 height 9
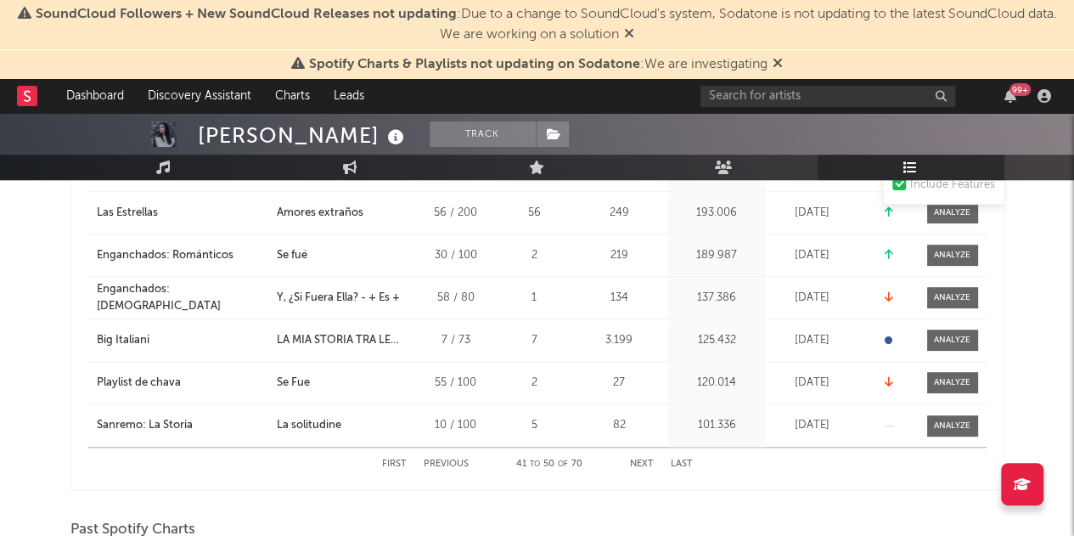
scroll to position [533, 0]
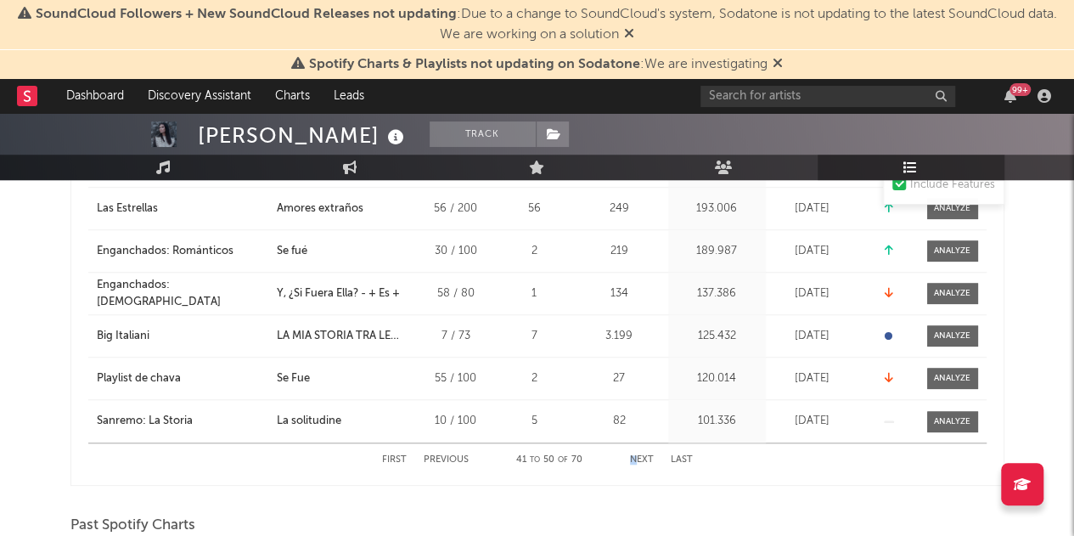
click at [641, 454] on div "First Previous 41 to 50 of 70 Next Last" at bounding box center [537, 459] width 311 height 33
click at [641, 455] on button "Next" at bounding box center [642, 459] width 24 height 9
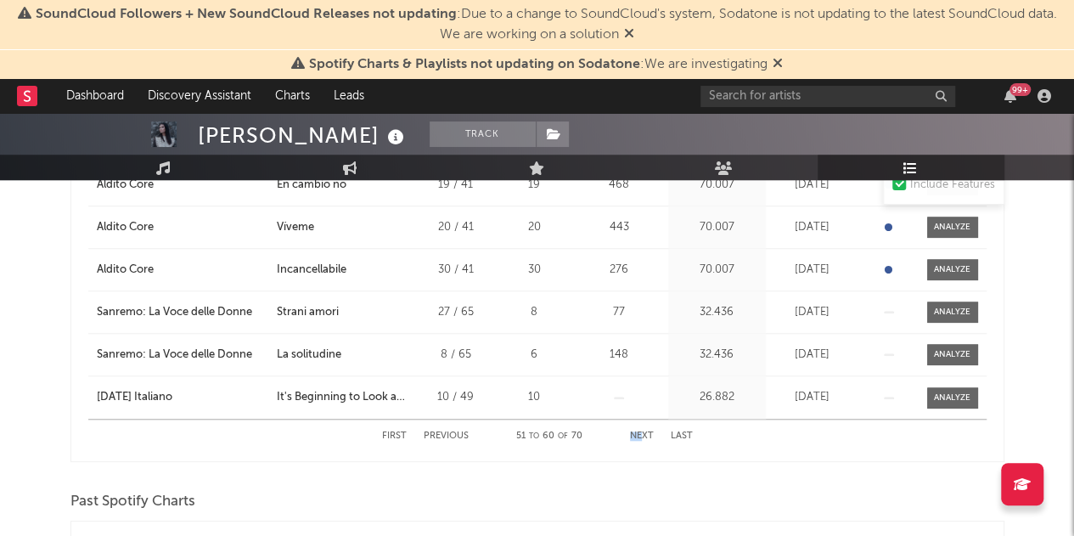
scroll to position [559, 0]
click at [645, 430] on button "Next" at bounding box center [642, 434] width 24 height 9
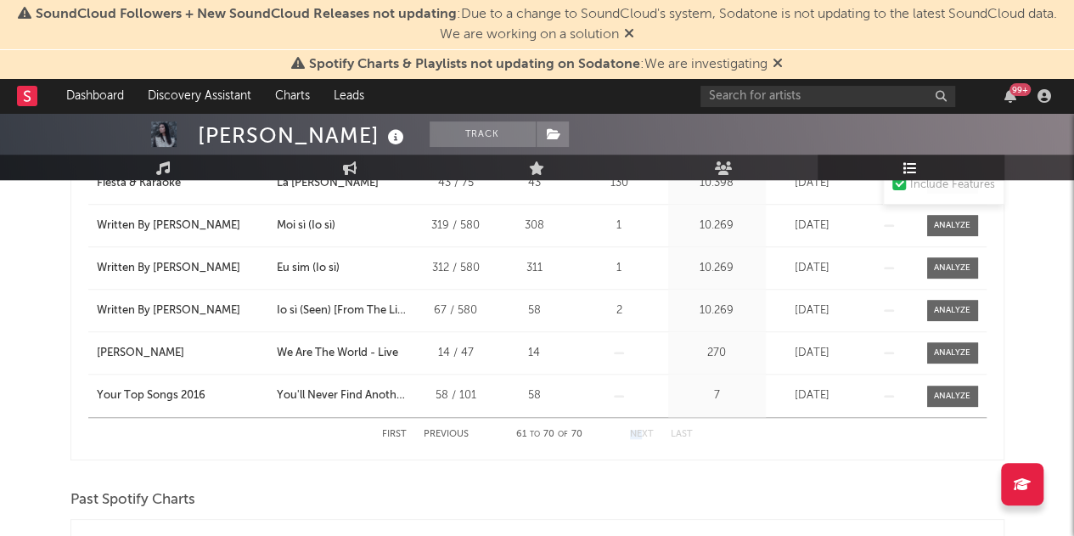
scroll to position [577, 0]
